Goal: Check status: Check status

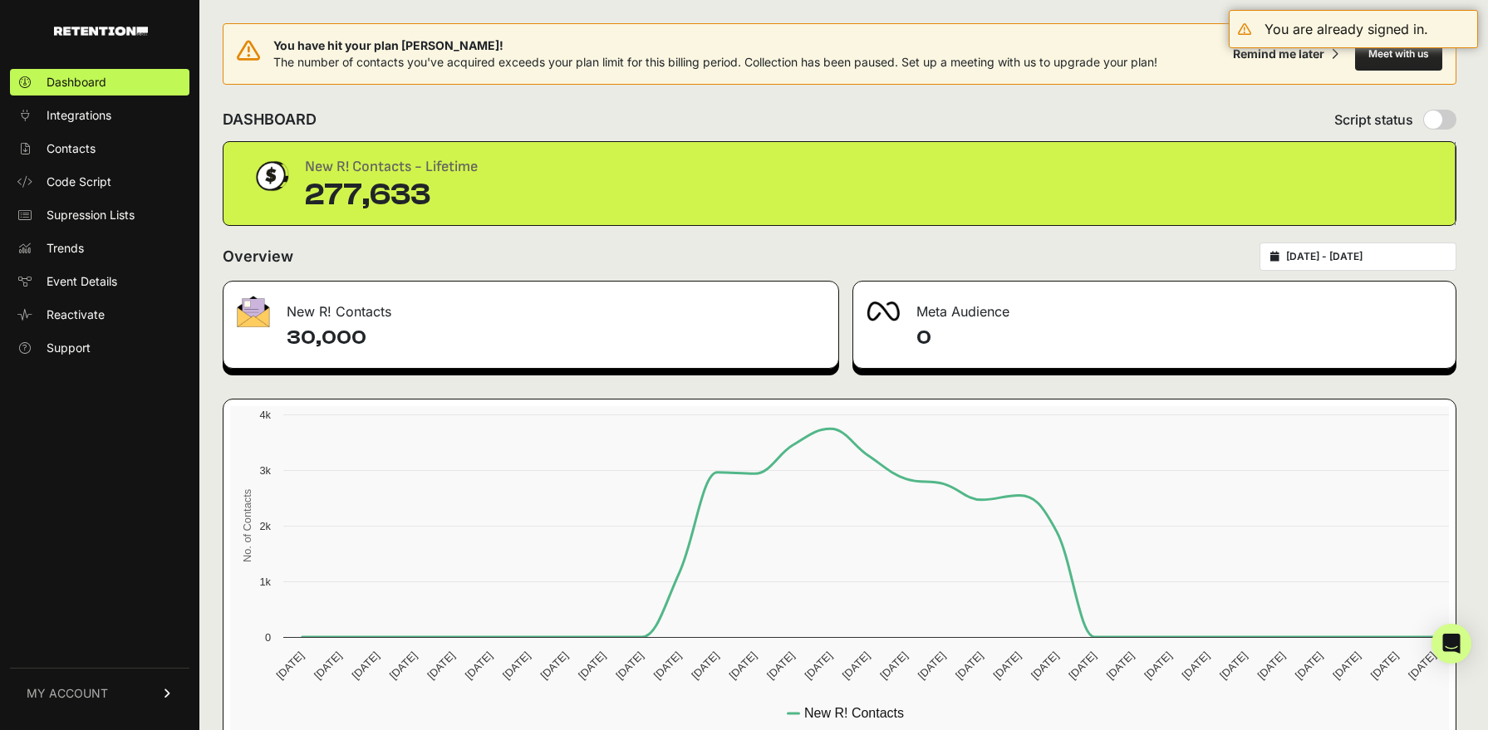
click at [1382, 244] on div "[DATE] - [DATE]" at bounding box center [1357, 257] width 197 height 28
click at [1378, 265] on div "[DATE] - [DATE]" at bounding box center [1357, 257] width 197 height 28
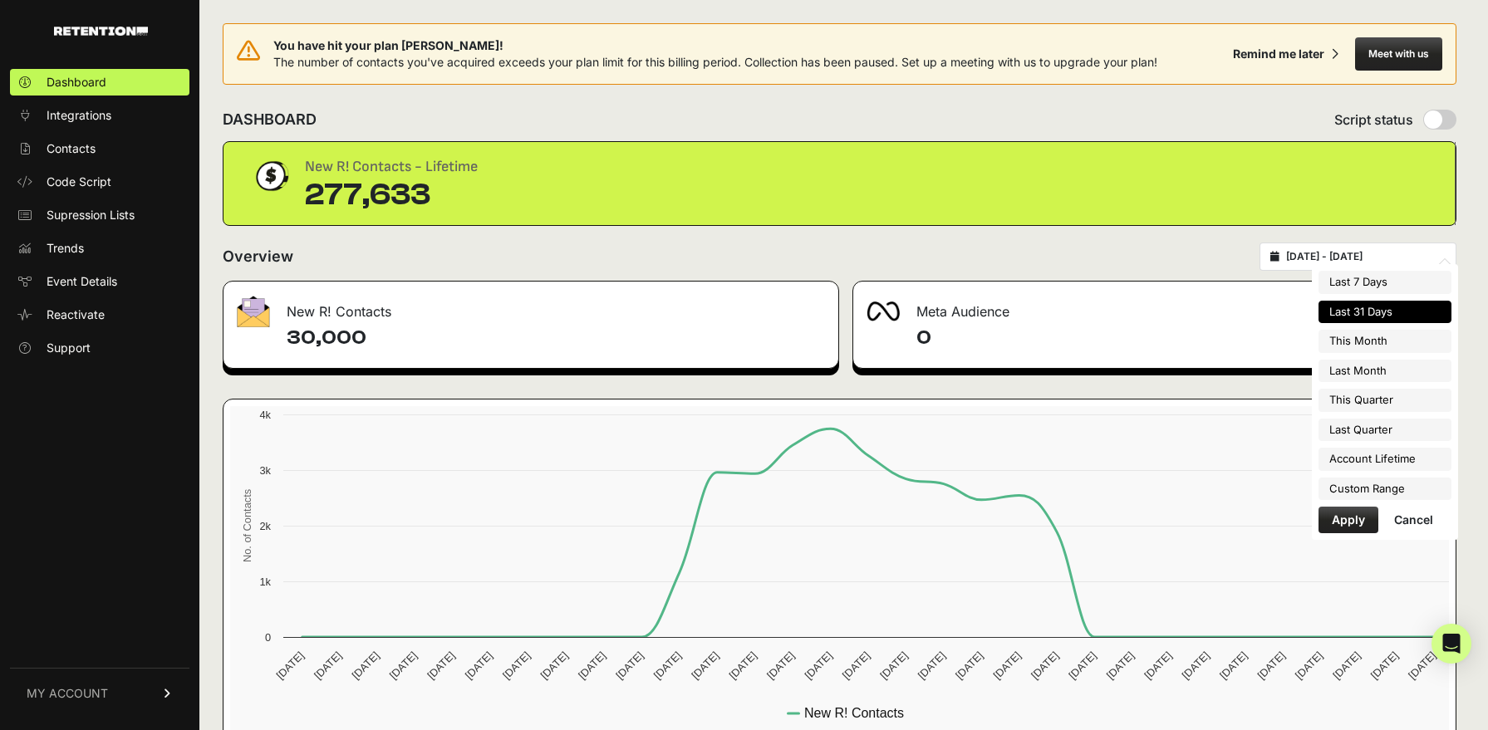
click at [1381, 259] on input "[DATE] - [DATE]" at bounding box center [1365, 256] width 159 height 13
type input "[DATE]"
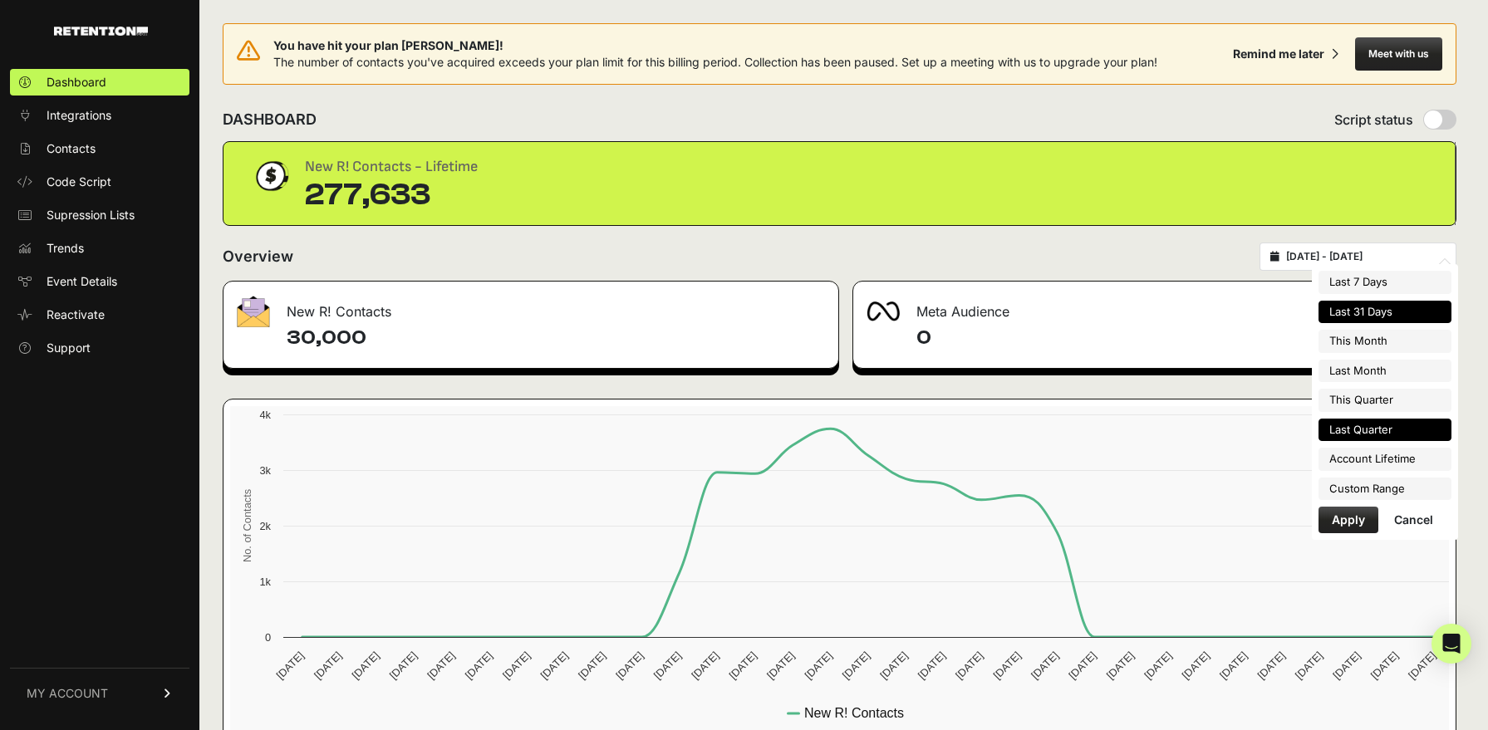
type input "2025-07-01"
type input "2025-07-31"
type input "2025-07-01"
type input "2025-09-30"
type input "2025-04-01"
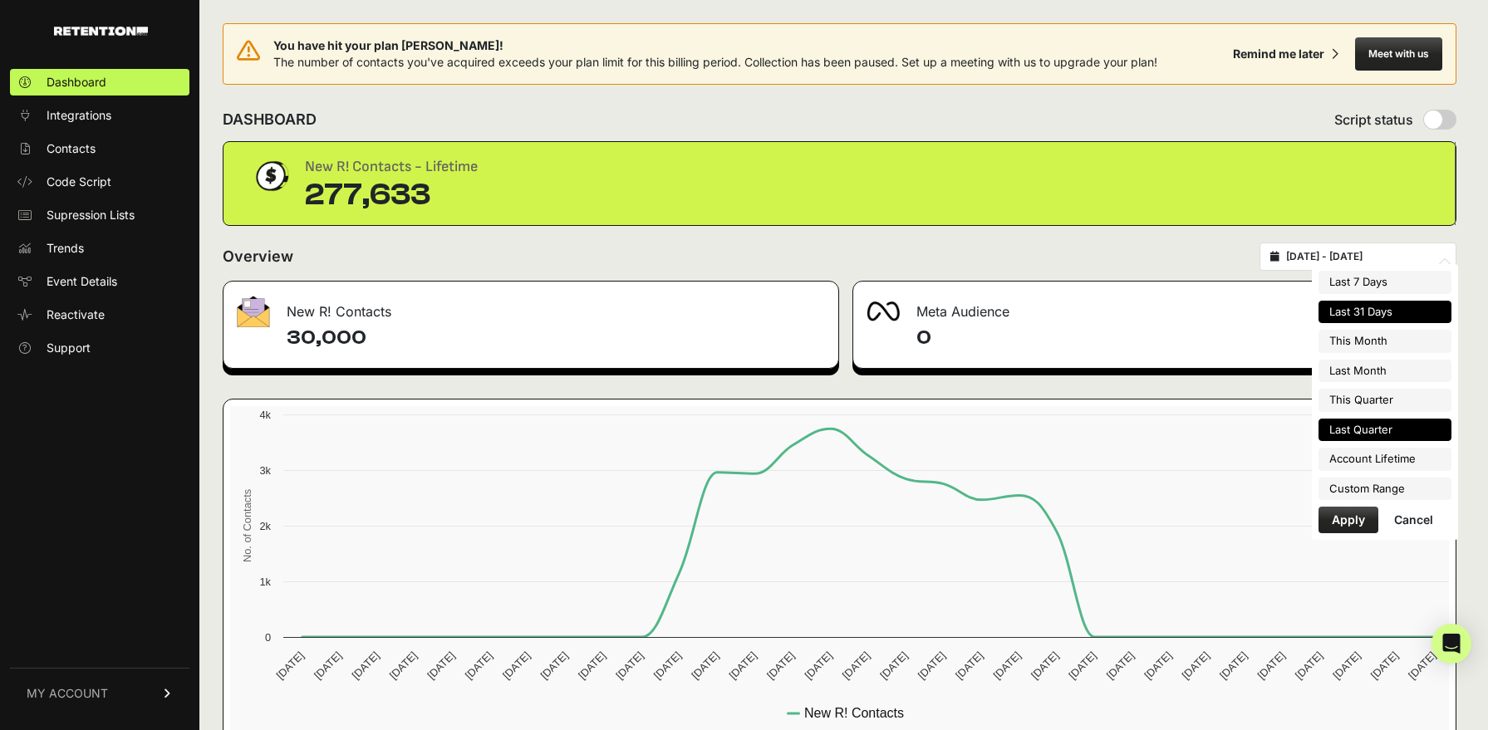
type input "2025-06-30"
type input "2025-07-27"
type input "2025-08-26"
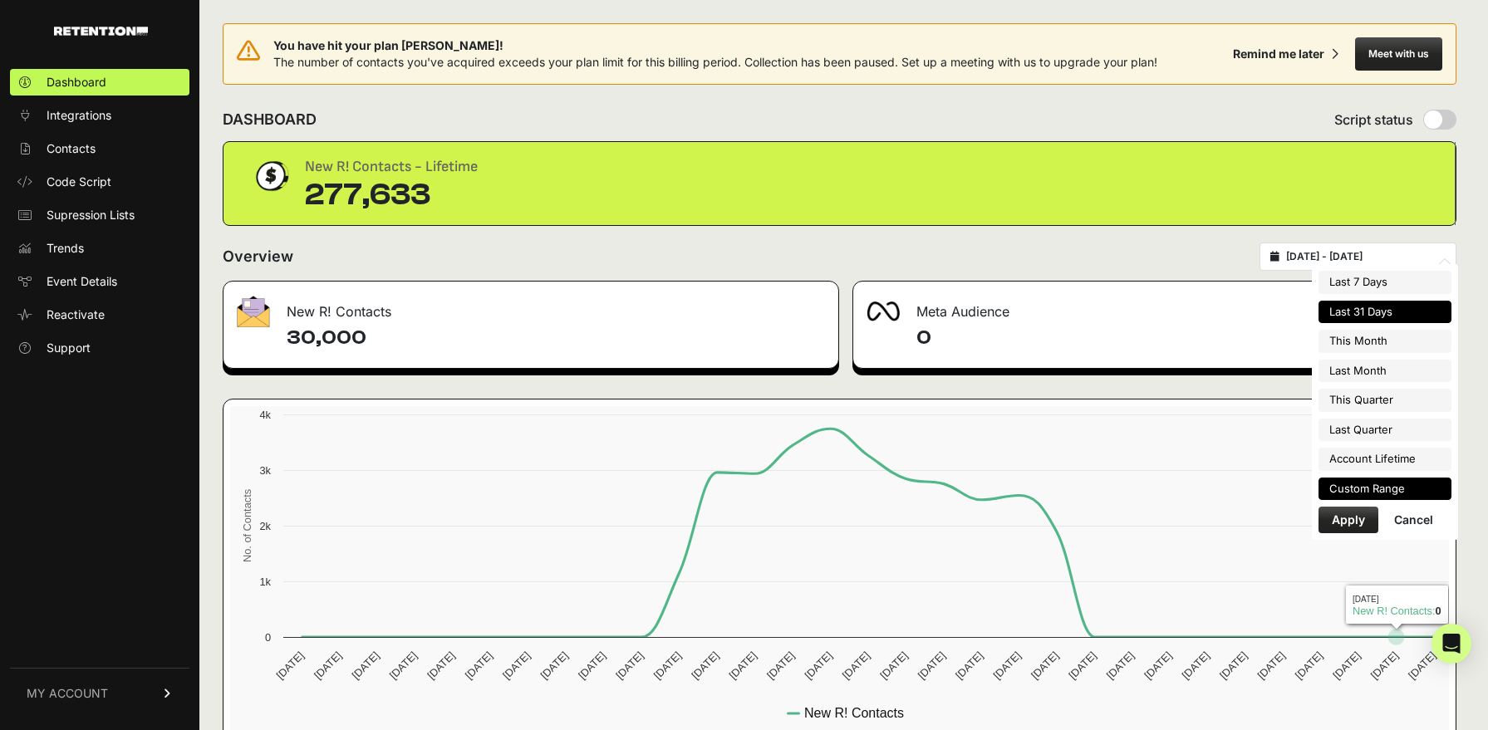
click at [1403, 493] on li "Custom Range" at bounding box center [1384, 489] width 133 height 23
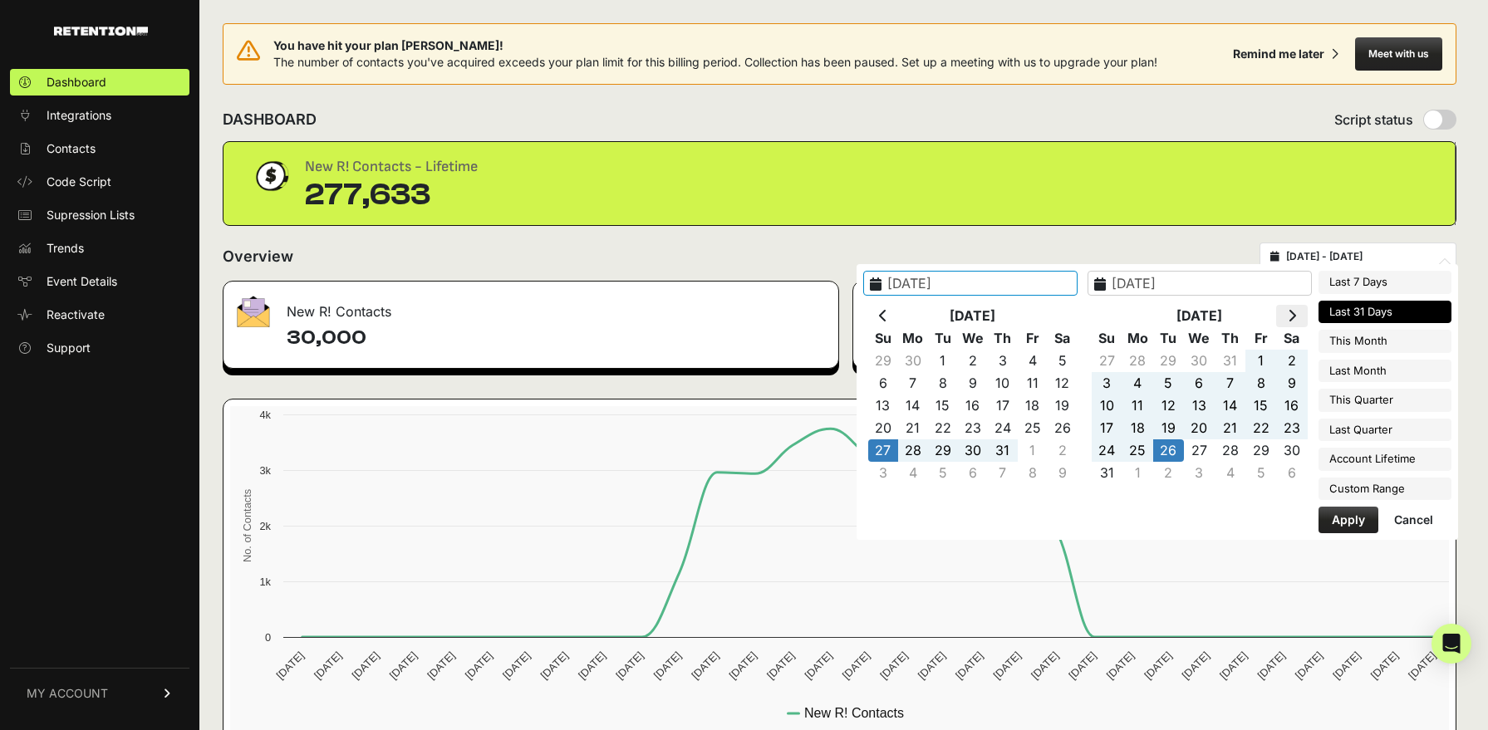
type input "2025-04-01"
type input "2025-06-30"
type input "2025-07-01"
type input "2025-09-30"
type input "2025-08-01"
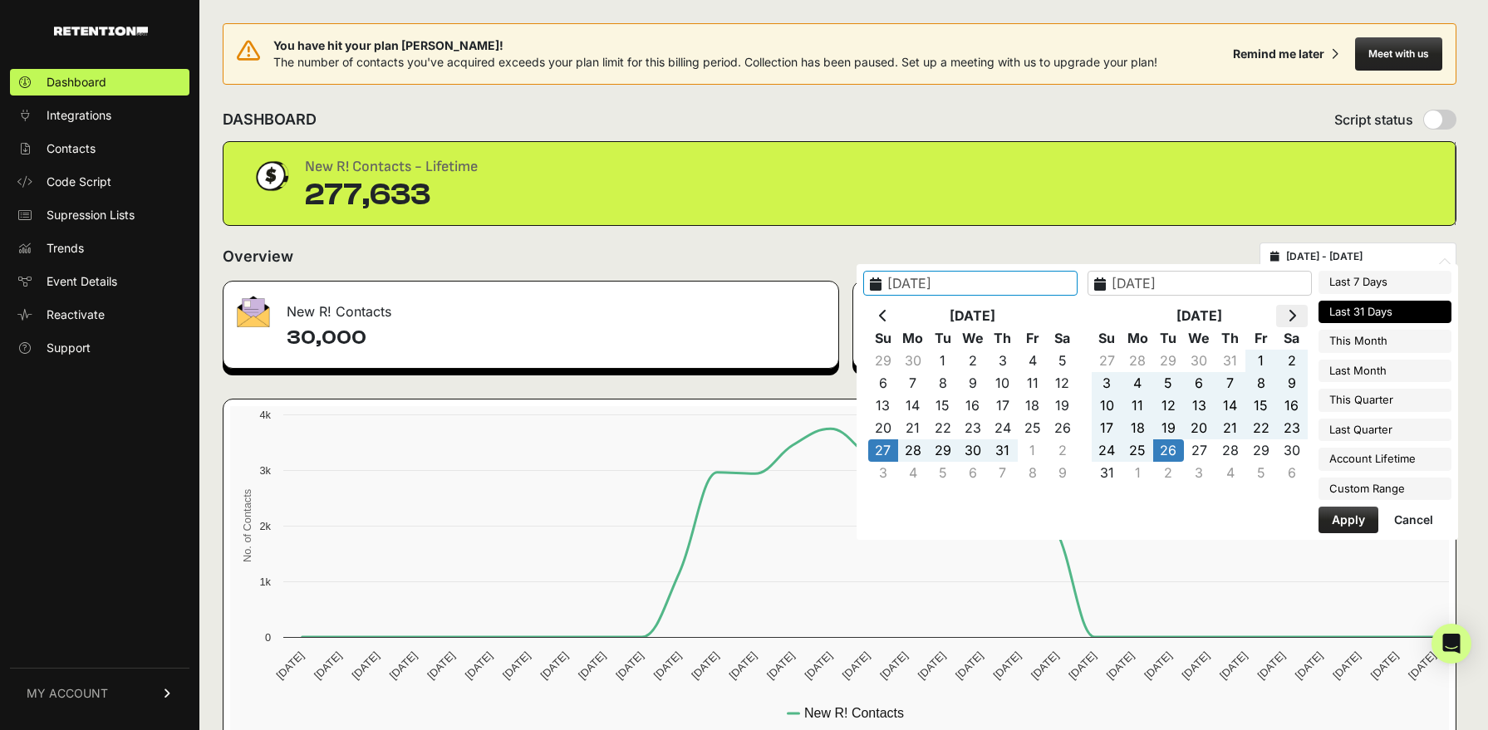
type input "2025-08-31"
type input "2025-07-27"
type input "2025-08-26"
type input "2025-08-01"
type input "2025-08-31"
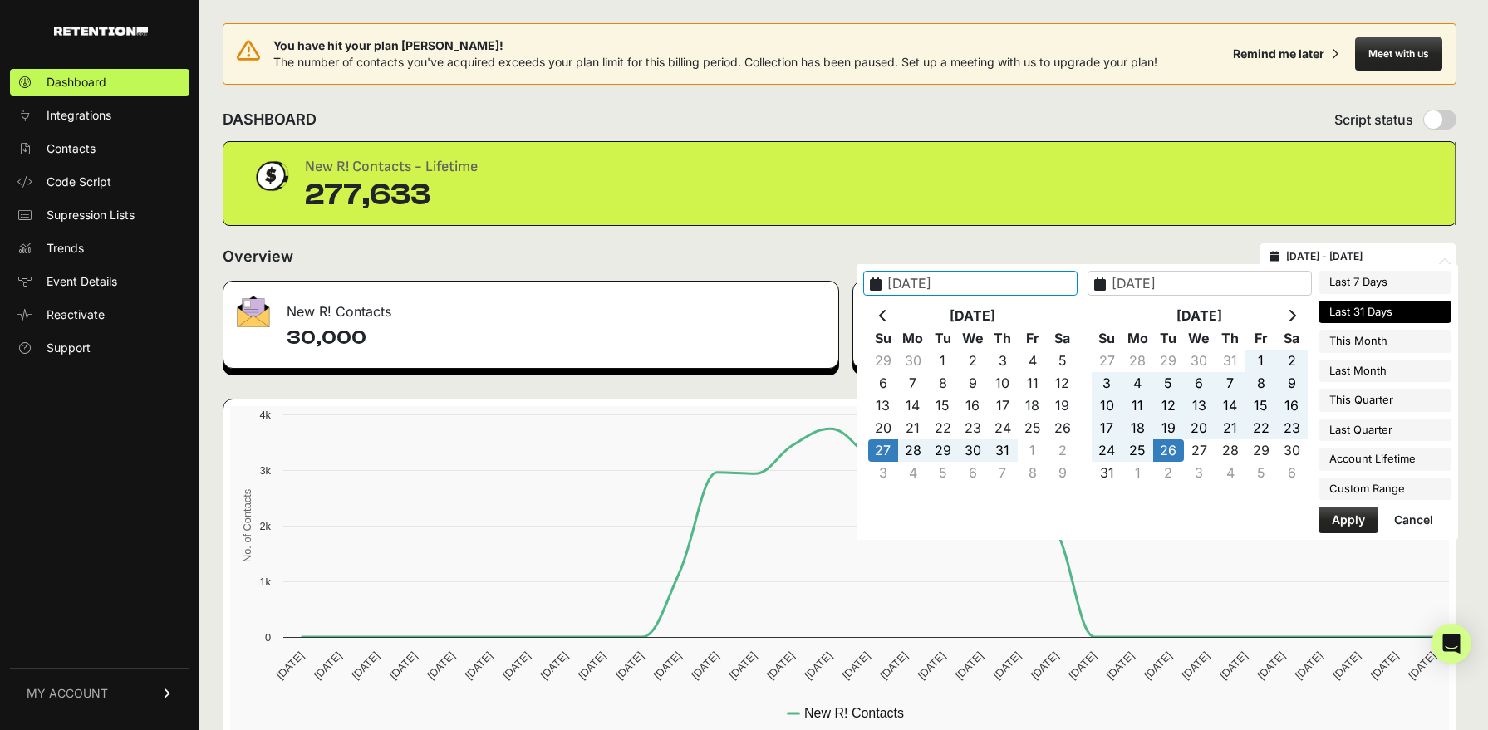
type input "2025-07-27"
type input "2025-08-26"
click at [898, 317] on th at bounding box center [883, 316] width 30 height 22
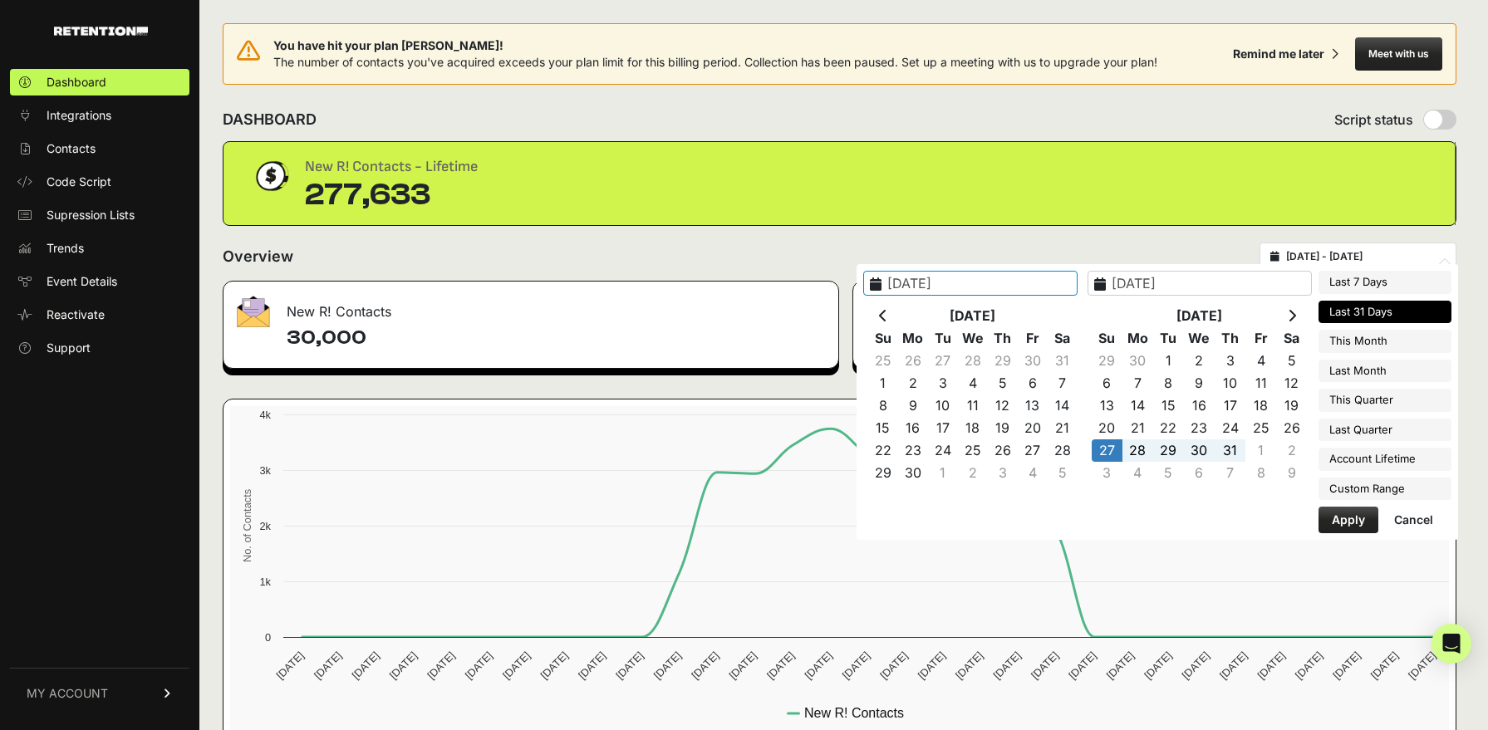
click at [898, 317] on th at bounding box center [883, 316] width 30 height 22
type input "2025-04-01"
type input "2025-06-30"
type input "2025-07-27"
type input "2025-08-26"
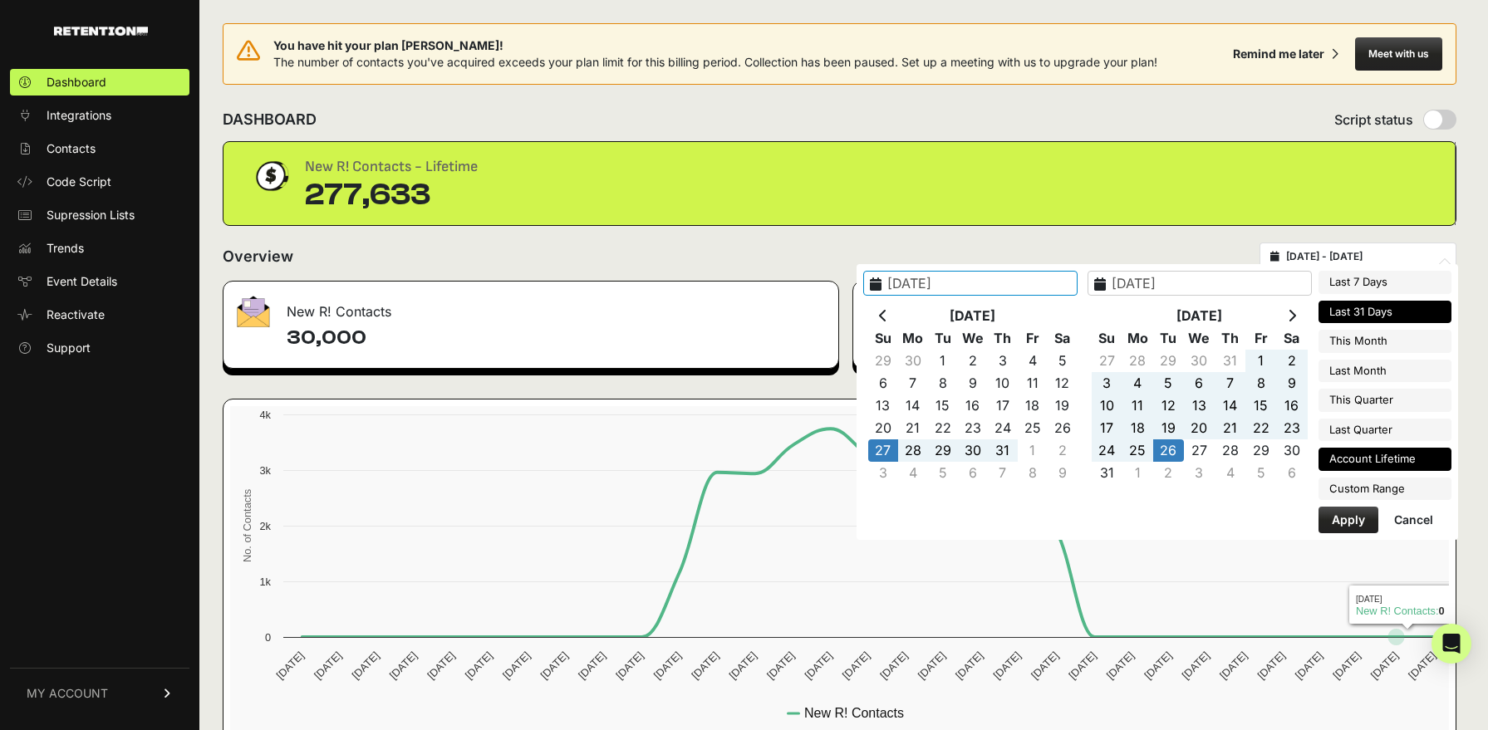
type input "2025-04-24"
click at [1394, 469] on li "Account Lifetime" at bounding box center [1384, 459] width 133 height 23
type input "[DATE] - [DATE]"
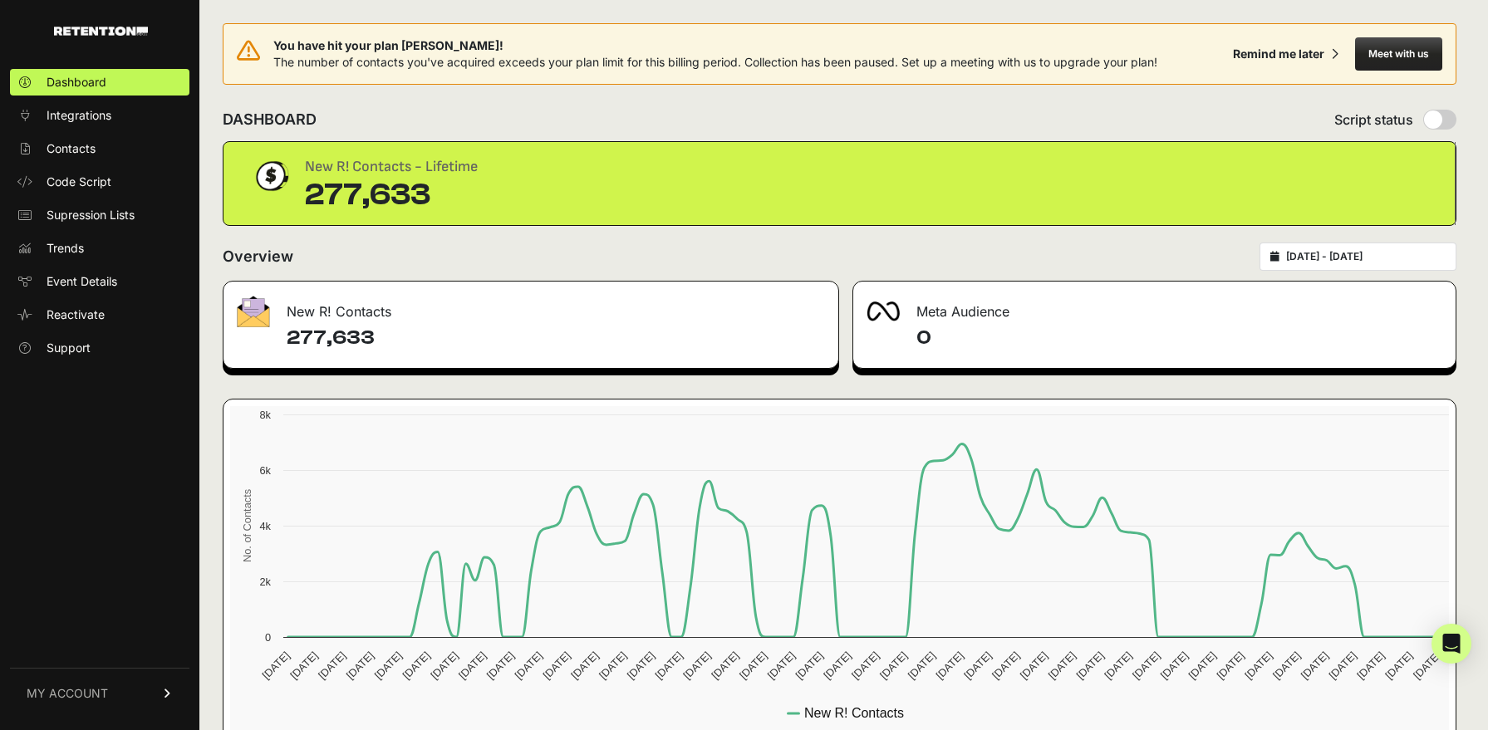
drag, startPoint x: 415, startPoint y: 346, endPoint x: 283, endPoint y: 336, distance: 131.6
click at [283, 336] on div "277,633" at bounding box center [530, 346] width 615 height 43
copy h4 "277,633"
